Goal: Task Accomplishment & Management: Use online tool/utility

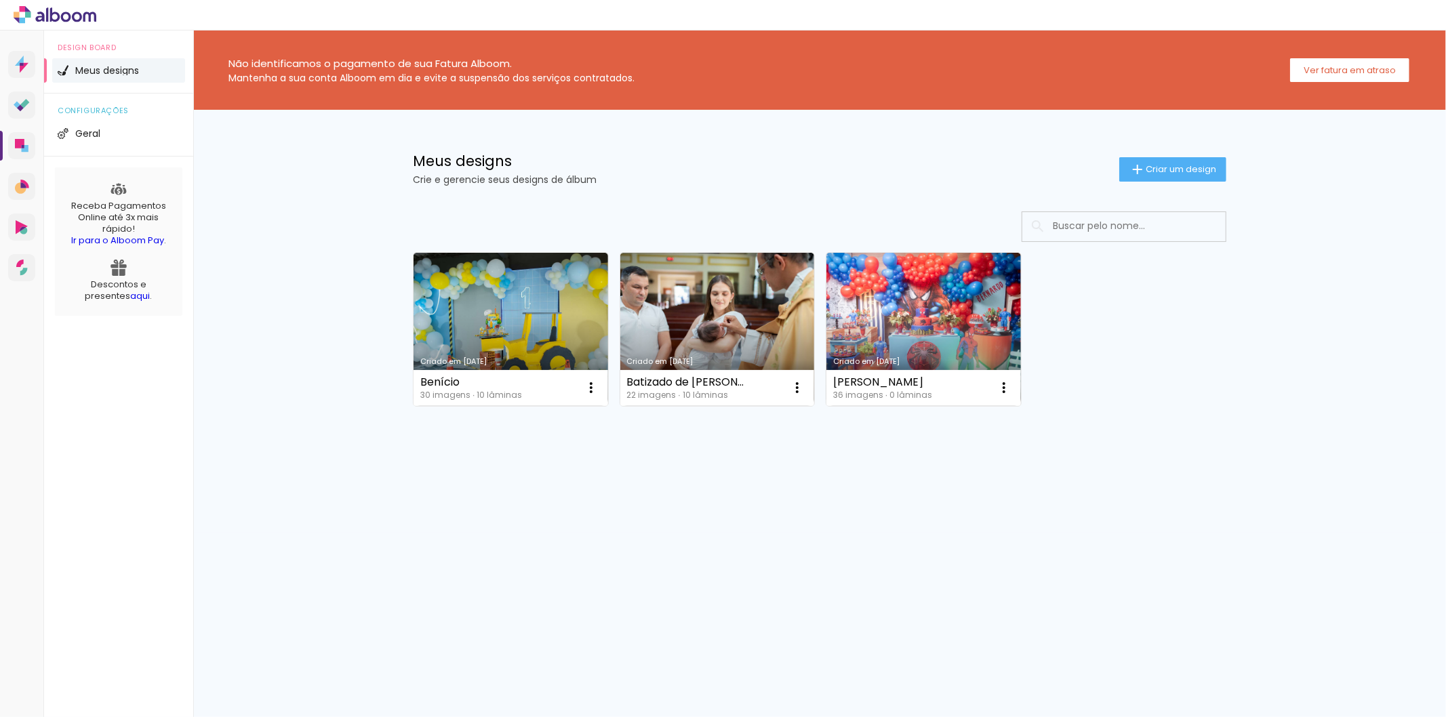
click at [1161, 346] on div "Criado em [DATE] Benício 30 imagens ∙ 10 lâminas Abrir Fazer uma cópia Excluir …" at bounding box center [820, 328] width 826 height 165
click at [1175, 166] on span "Criar um design" at bounding box center [1181, 169] width 71 height 9
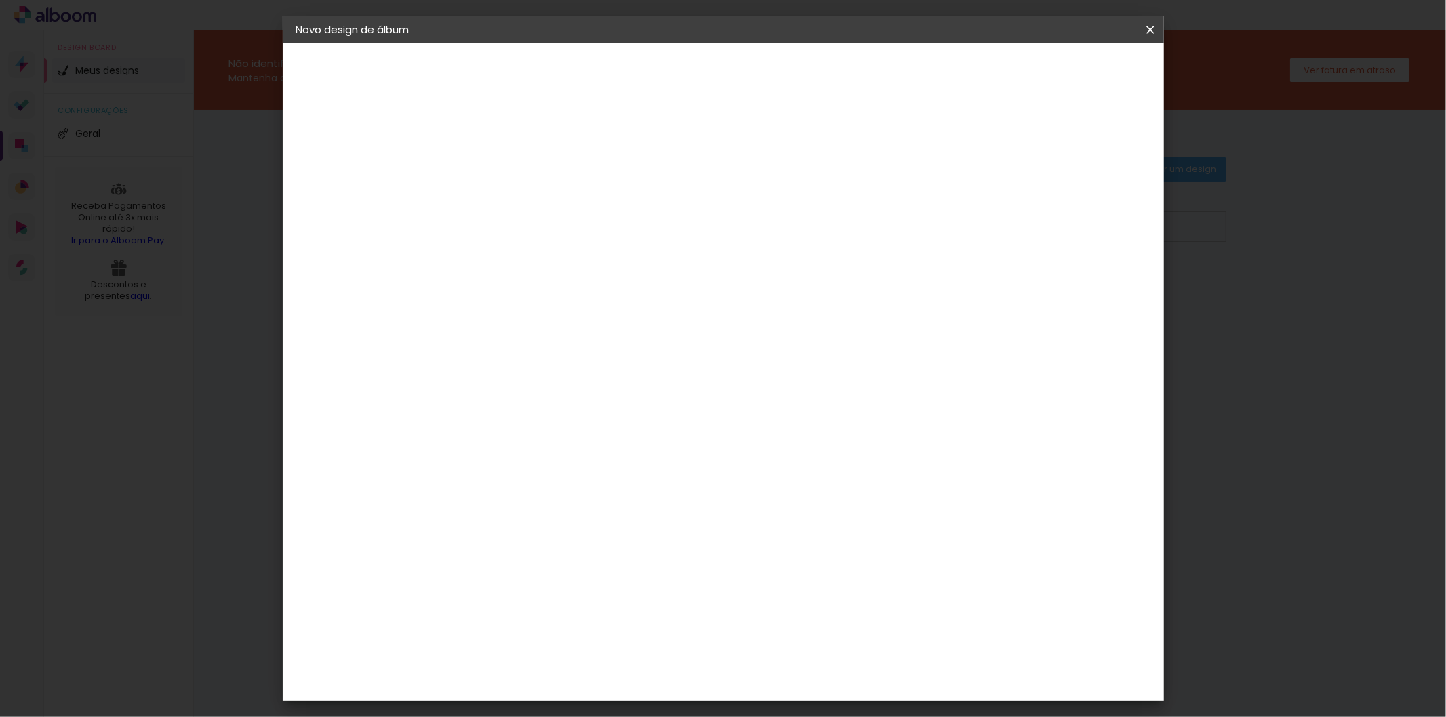
click at [518, 185] on input at bounding box center [518, 182] width 0 height 21
type input "[PERSON_NAME]"
type paper-input "[PERSON_NAME]"
click at [0, 0] on slot "Avançar" at bounding box center [0, 0] width 0 height 0
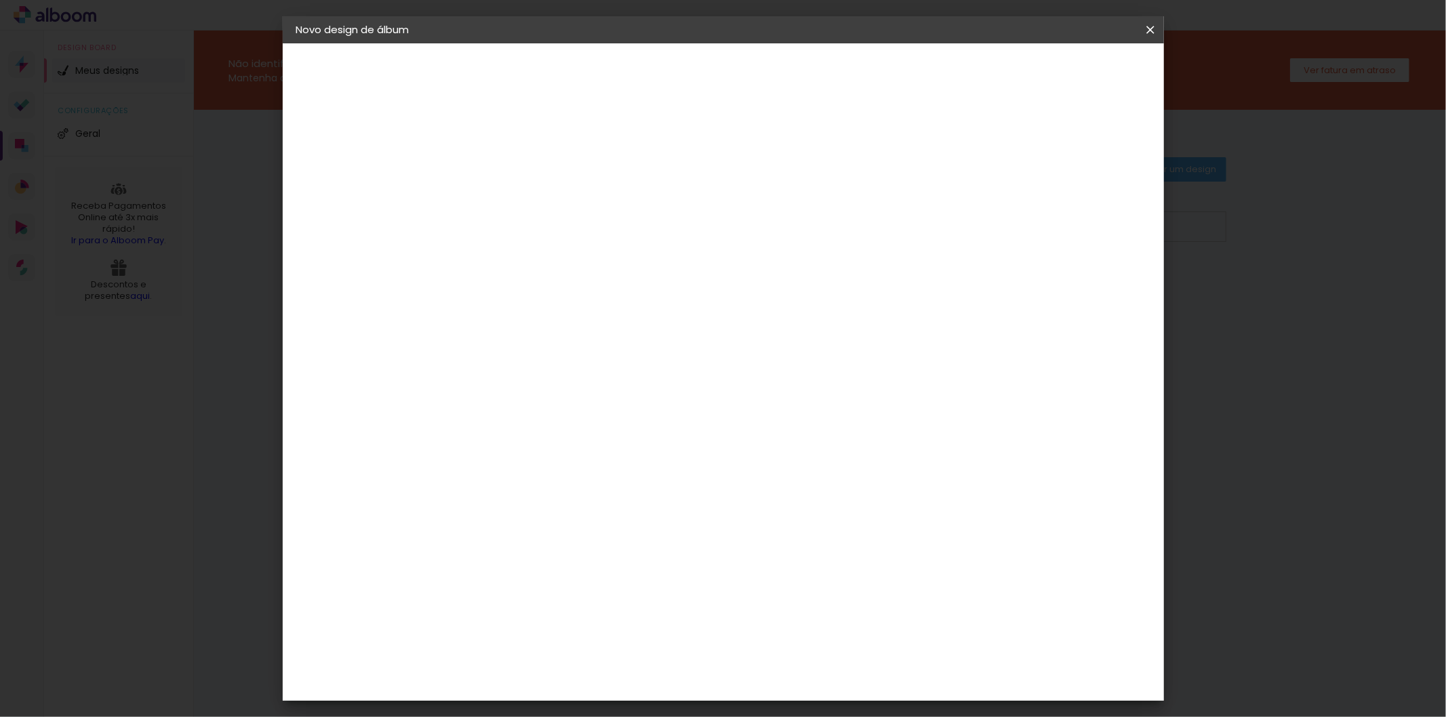
click at [557, 326] on div "ArtCollor" at bounding box center [533, 326] width 49 height 11
click at [772, 71] on paper-button "Avançar" at bounding box center [738, 71] width 66 height 23
click at [571, 226] on input "text" at bounding box center [544, 236] width 53 height 21
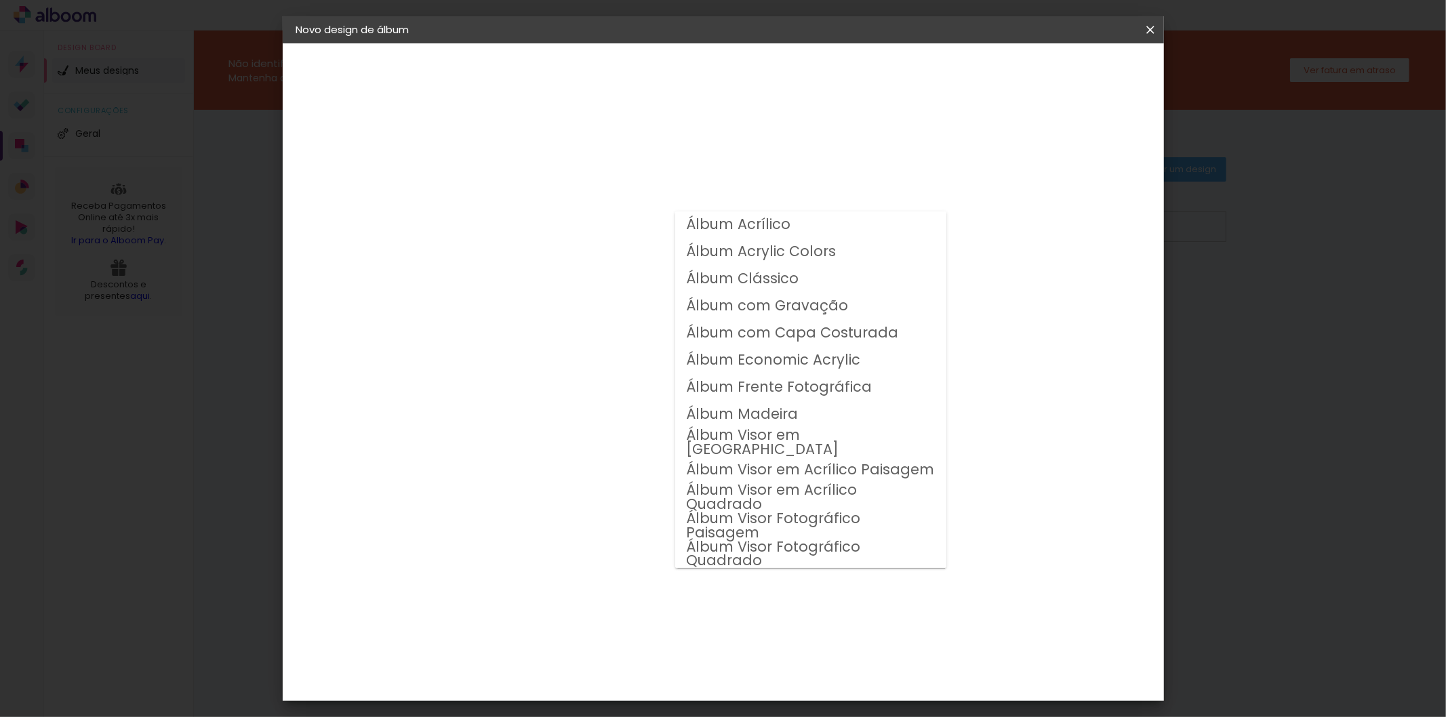
click at [0, 0] on slot "Álbum Clássico" at bounding box center [0, 0] width 0 height 0
type input "Álbum Clássico"
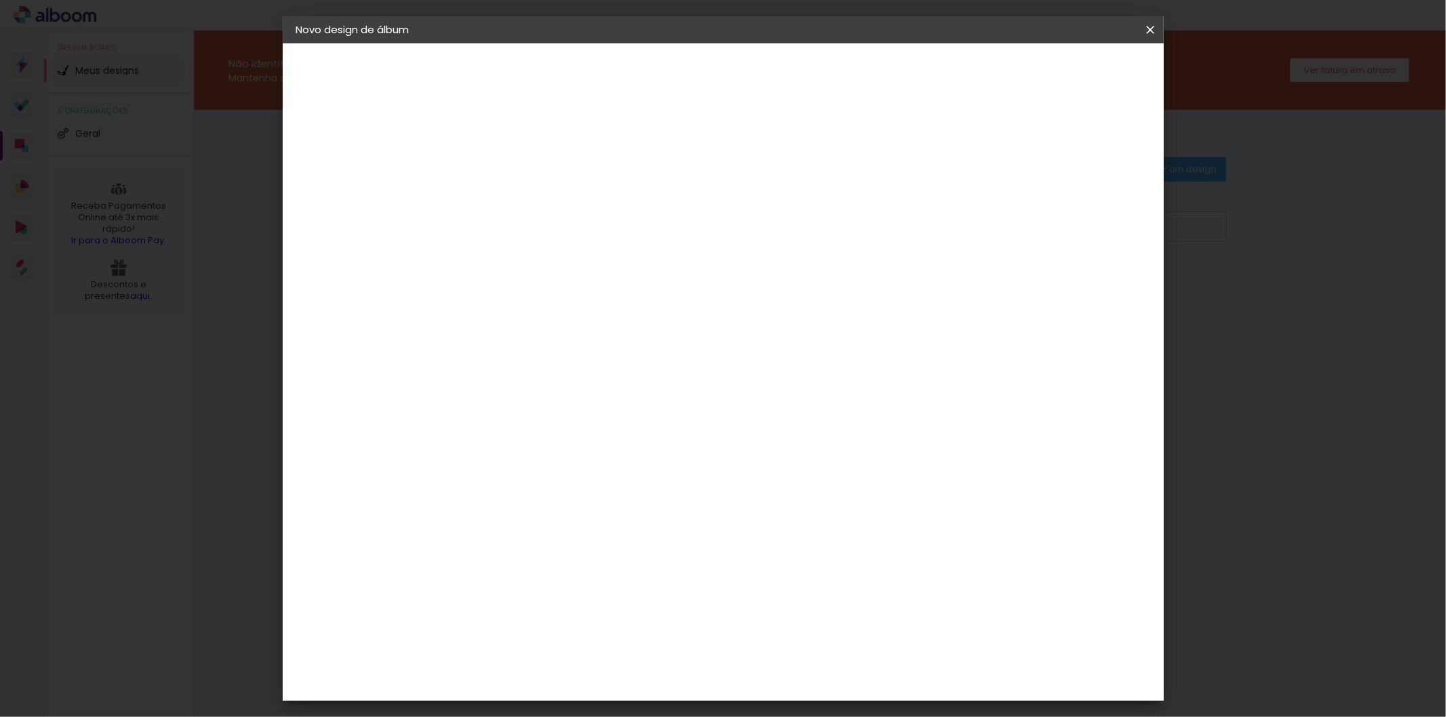
click at [660, 370] on span "20 × 30 cm" at bounding box center [635, 384] width 50 height 28
click at [0, 0] on slot "Avançar" at bounding box center [0, 0] width 0 height 0
click at [1065, 76] on span "Iniciar design" at bounding box center [1034, 71] width 62 height 9
